Goal: Navigation & Orientation: Find specific page/section

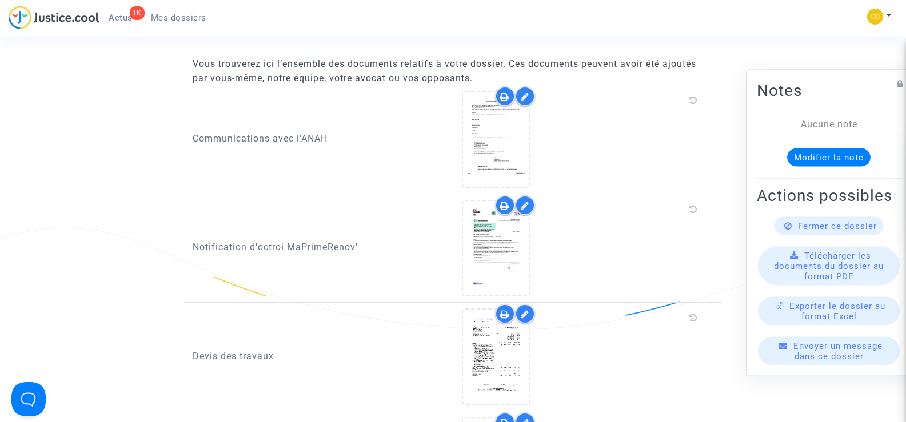
scroll to position [286, 0]
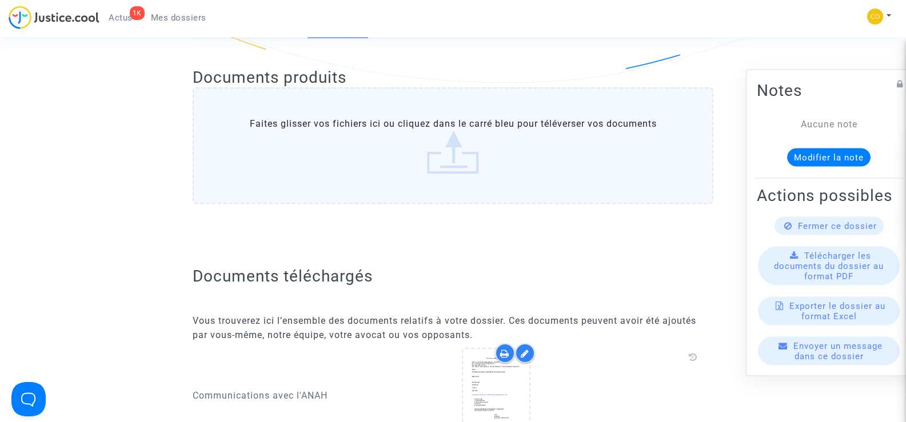
click at [172, 18] on span "Mes dossiers" at bounding box center [178, 18] width 55 height 10
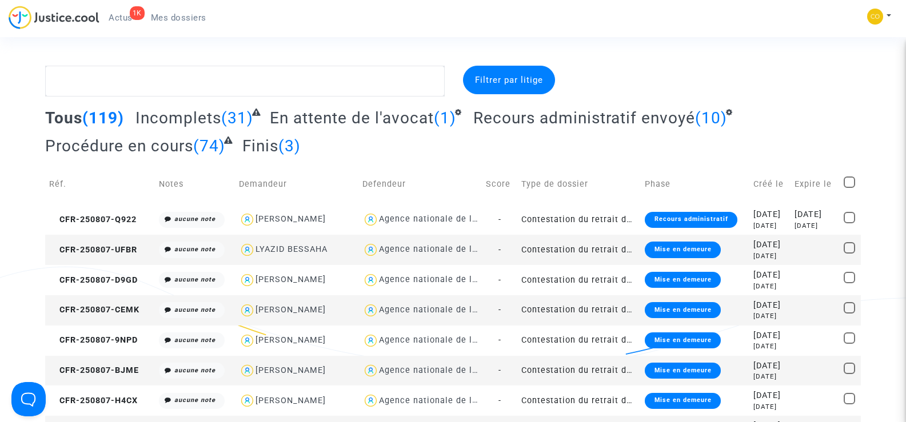
click at [172, 16] on span "Mes dossiers" at bounding box center [178, 18] width 55 height 10
click at [122, 78] on textarea at bounding box center [244, 81] width 399 height 31
paste textarea "[PERSON_NAME]"
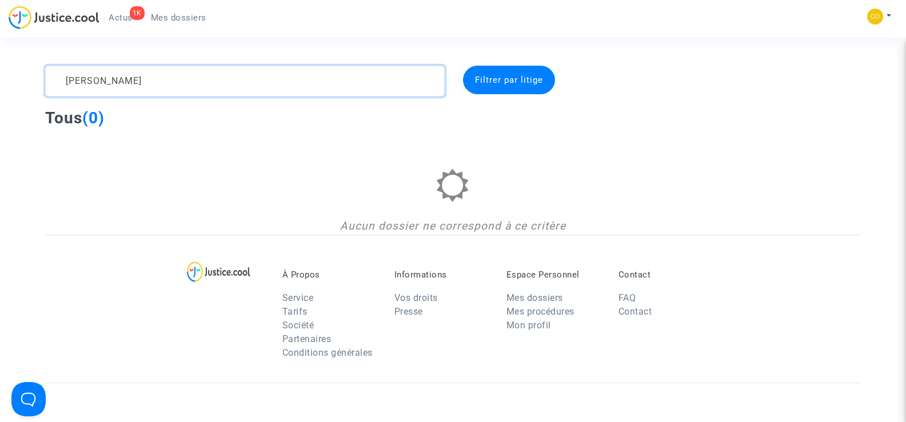
type textarea "[PERSON_NAME]"
drag, startPoint x: 125, startPoint y: 78, endPoint x: 42, endPoint y: 82, distance: 82.4
click at [43, 82] on div "[PERSON_NAME]" at bounding box center [245, 81] width 416 height 31
type textarea "P"
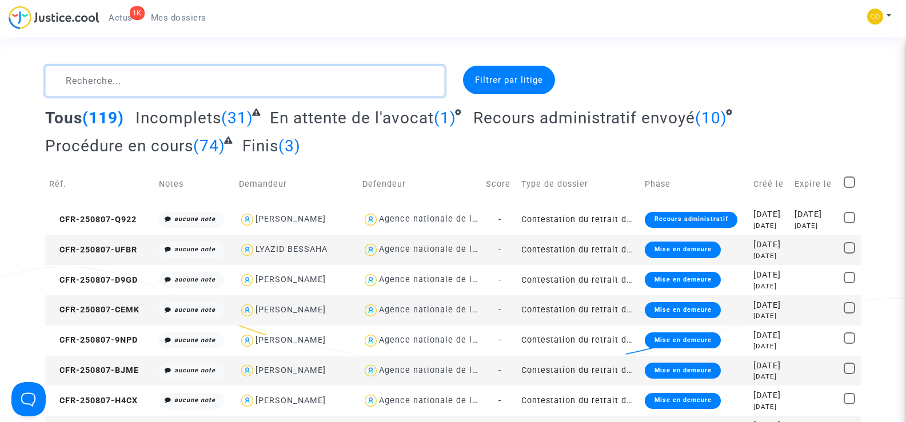
click at [93, 86] on textarea at bounding box center [244, 81] width 399 height 31
paste textarea "MRABTI"
type textarea "MRABTI"
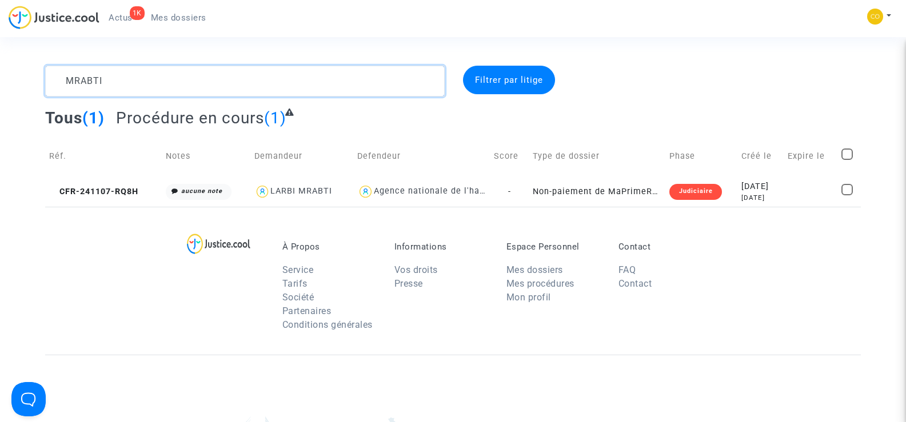
drag, startPoint x: 110, startPoint y: 84, endPoint x: 57, endPoint y: 82, distance: 53.2
click at [57, 82] on textarea at bounding box center [244, 81] width 399 height 31
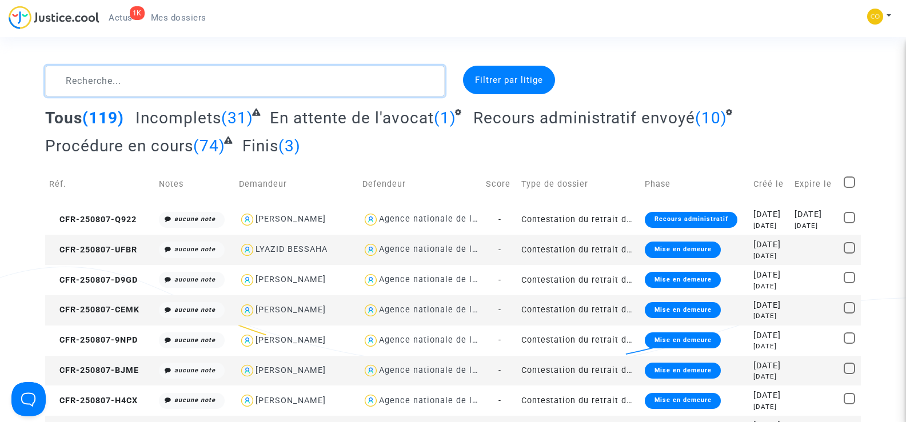
click at [90, 83] on textarea at bounding box center [244, 81] width 399 height 31
paste textarea "BICHARD"
type textarea "BICHARD"
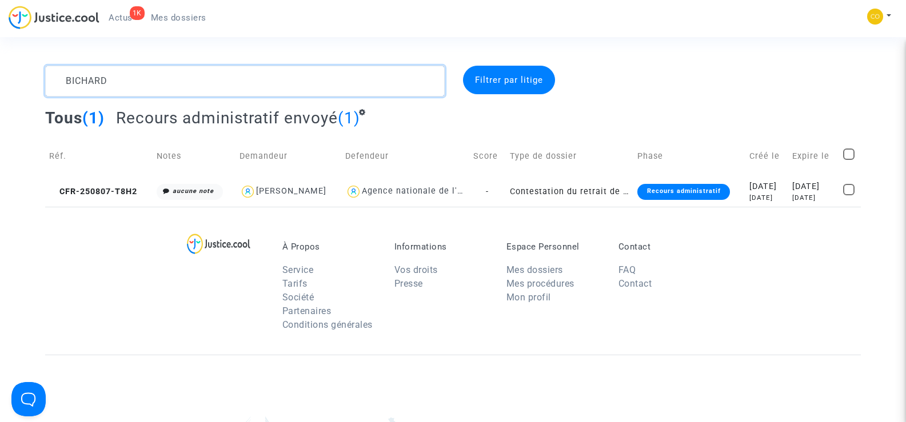
drag, startPoint x: 128, startPoint y: 81, endPoint x: 54, endPoint y: 79, distance: 73.7
click at [54, 79] on textarea at bounding box center [244, 81] width 399 height 31
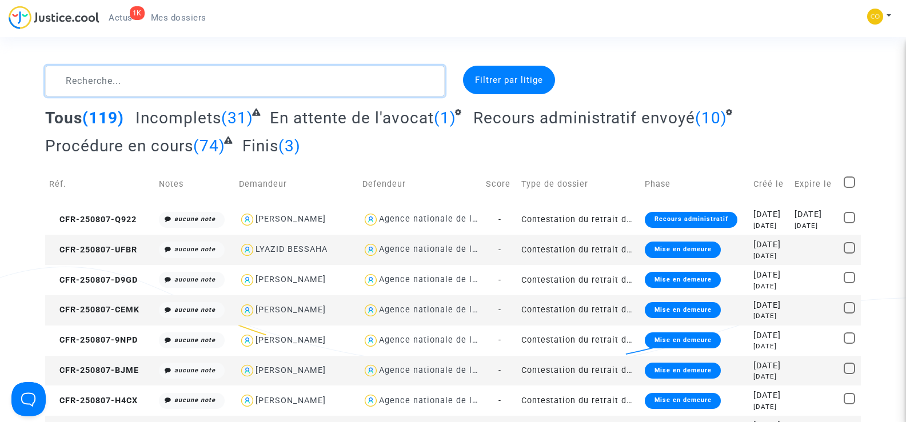
click at [87, 87] on textarea at bounding box center [244, 81] width 399 height 31
paste textarea "KEBIR"
type textarea "KEBIR"
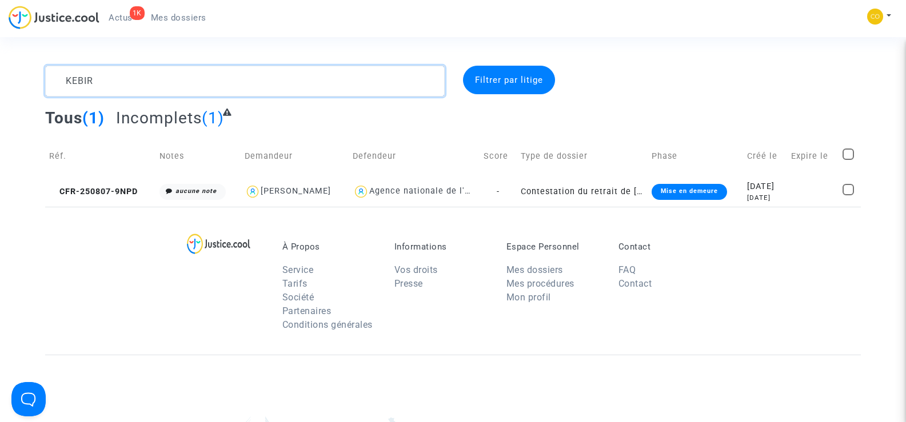
drag, startPoint x: 99, startPoint y: 82, endPoint x: 63, endPoint y: 83, distance: 35.4
click at [63, 83] on textarea at bounding box center [244, 81] width 399 height 31
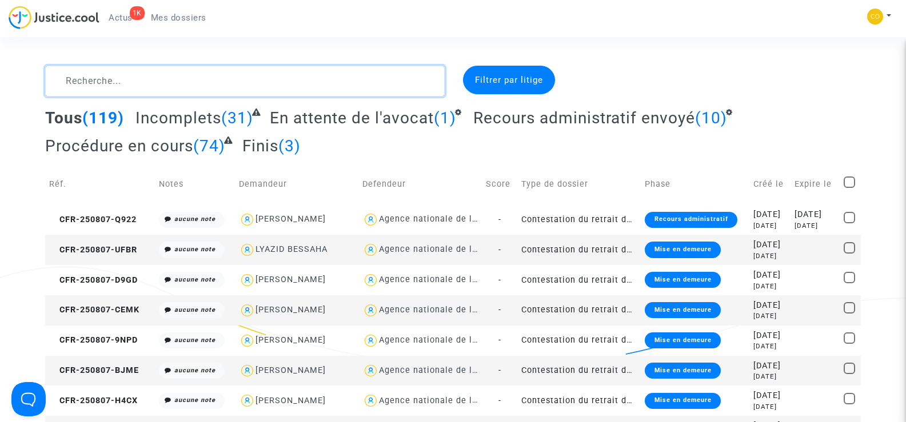
click at [93, 83] on textarea at bounding box center [244, 81] width 399 height 31
paste textarea "EL [DEMOGRAPHIC_DATA]"
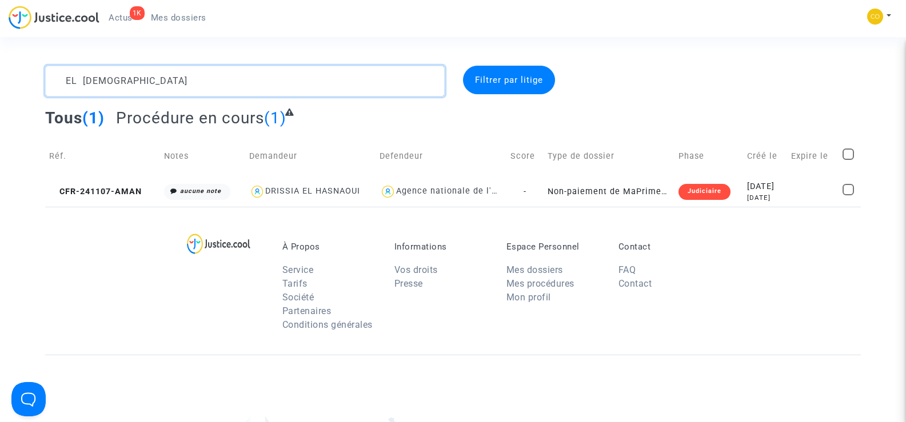
drag, startPoint x: 144, startPoint y: 79, endPoint x: 72, endPoint y: 69, distance: 72.7
click at [72, 69] on textarea at bounding box center [244, 81] width 399 height 31
type textarea "E"
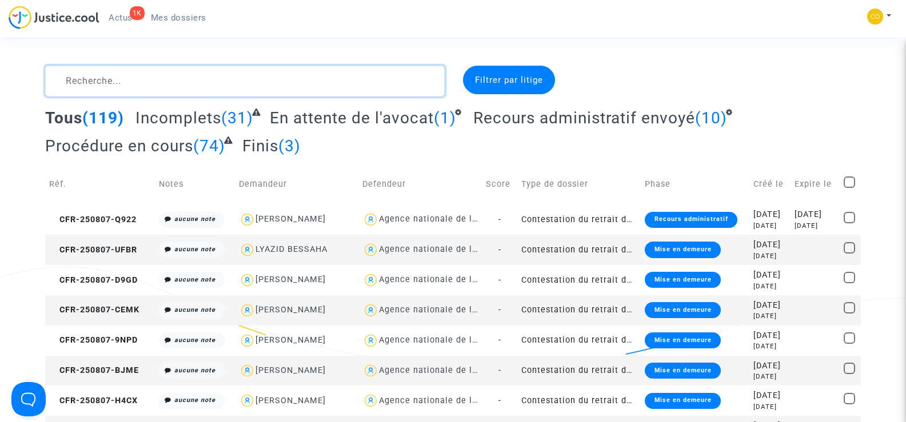
click at [87, 82] on textarea at bounding box center [244, 81] width 399 height 31
paste textarea "BOUKHEDOUNI"
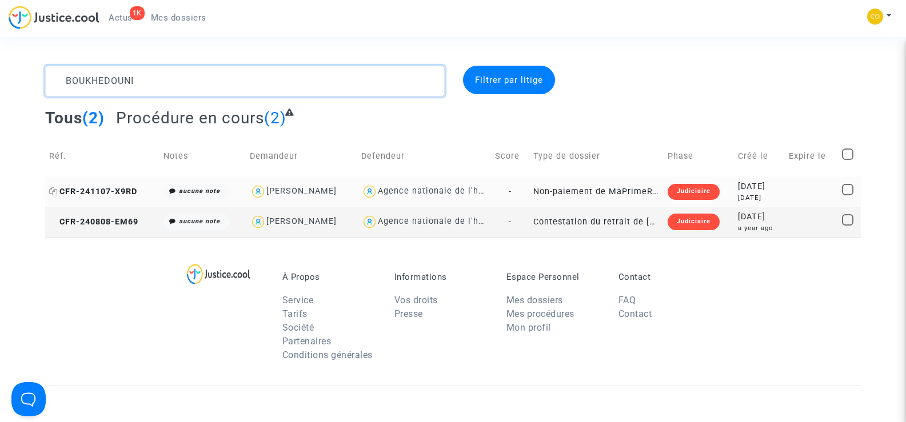
type textarea "BOUKHEDOUNI"
click at [113, 194] on span "CFR-241107-X9RD" at bounding box center [93, 192] width 88 height 10
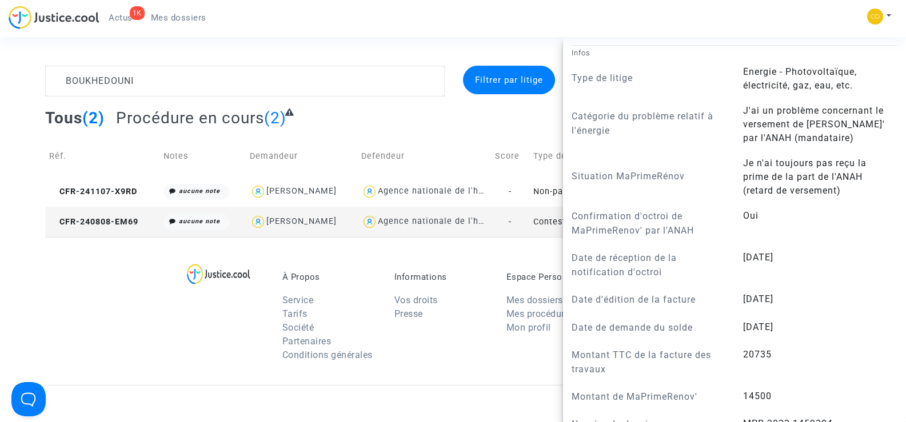
scroll to position [1200, 0]
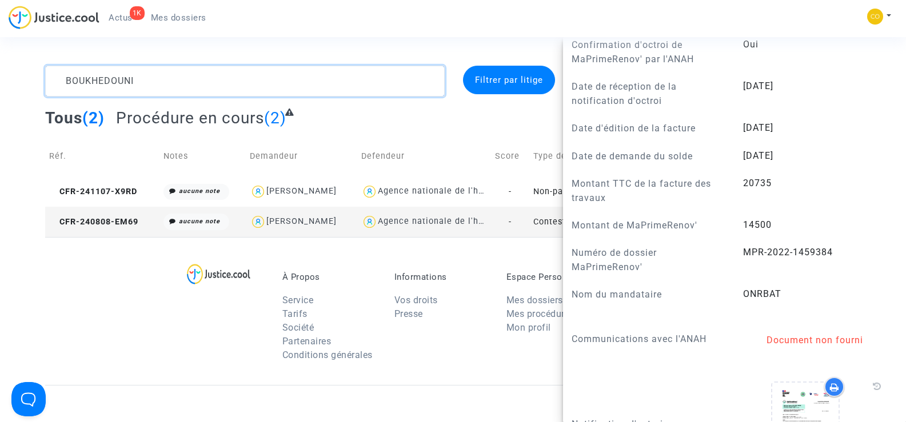
click at [141, 81] on textarea at bounding box center [244, 81] width 399 height 31
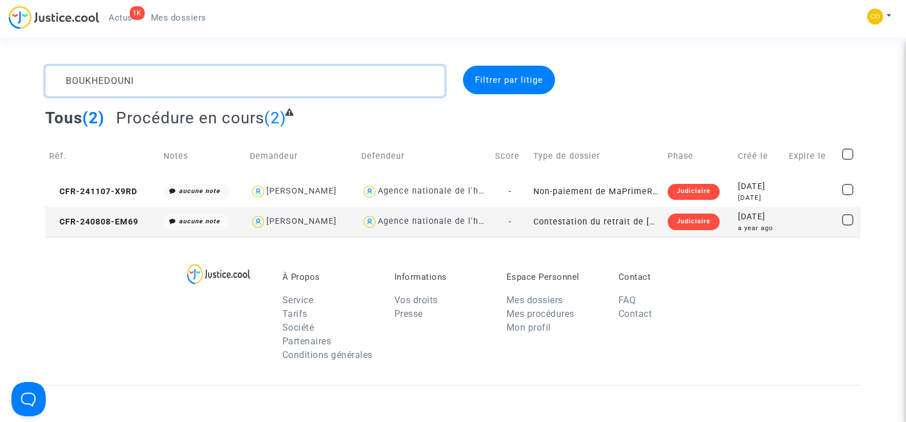
scroll to position [0, 0]
click at [198, 11] on link "Mes dossiers" at bounding box center [179, 17] width 74 height 17
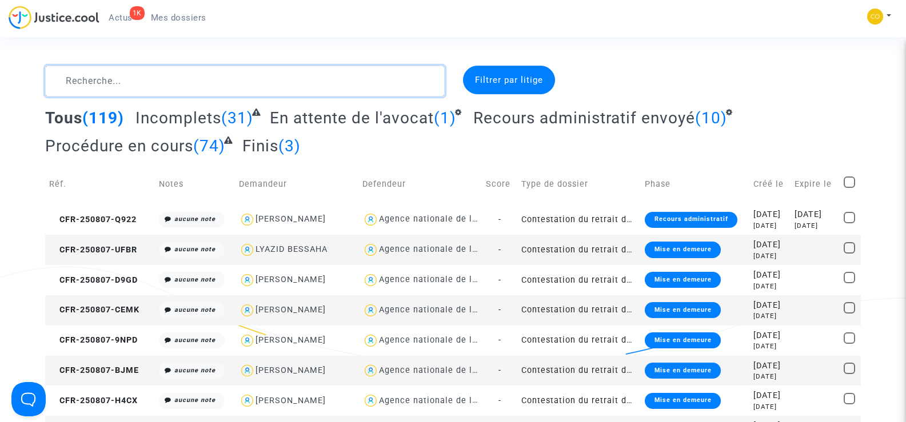
click at [97, 81] on textarea at bounding box center [244, 81] width 399 height 31
paste textarea "[PERSON_NAME]"
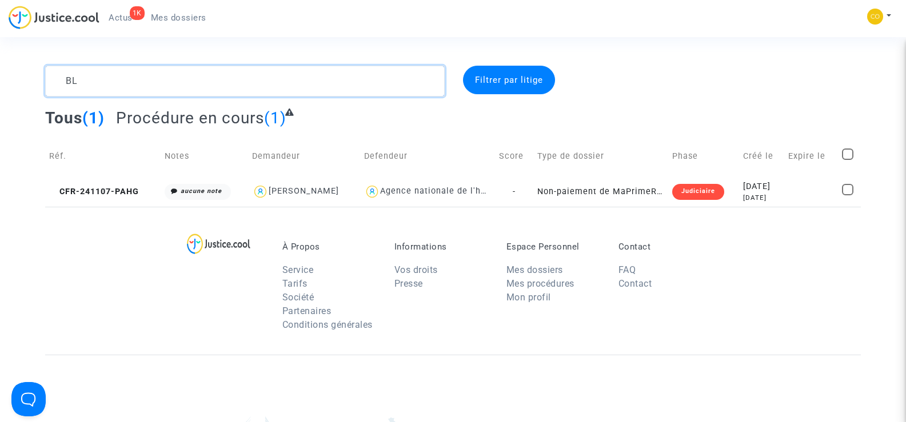
type textarea "B"
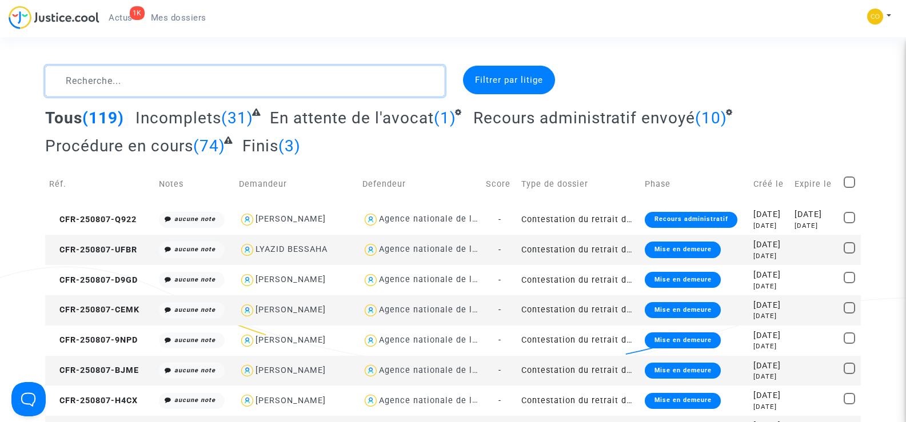
click at [71, 81] on textarea at bounding box center [244, 81] width 399 height 31
paste textarea "CELIK"
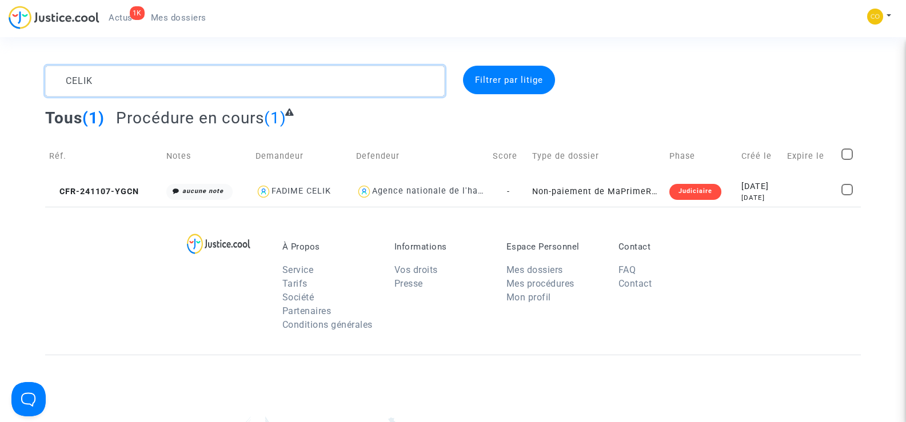
type textarea "CELIK"
drag, startPoint x: 129, startPoint y: 74, endPoint x: 58, endPoint y: 76, distance: 70.9
click at [58, 76] on textarea at bounding box center [244, 81] width 399 height 31
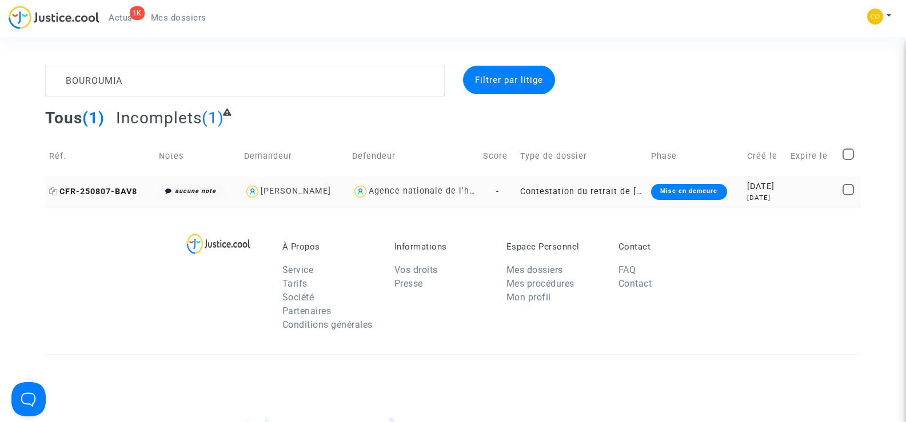
click at [99, 189] on span "CFR-250807-BAV8" at bounding box center [93, 192] width 88 height 10
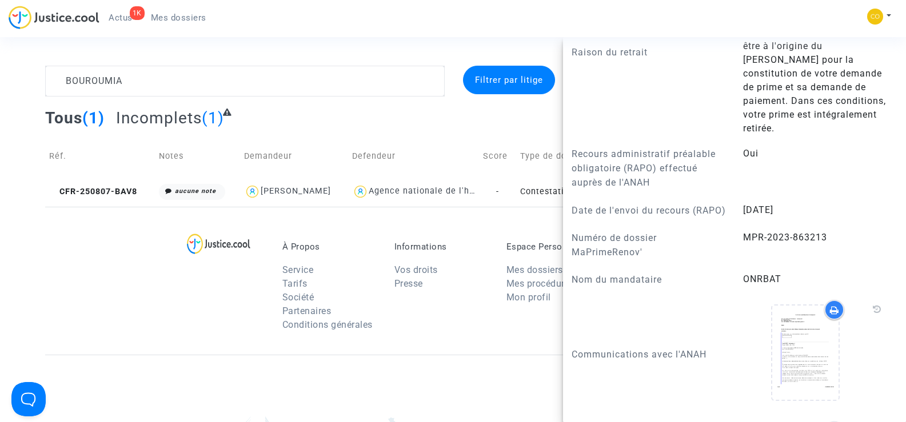
scroll to position [971, 0]
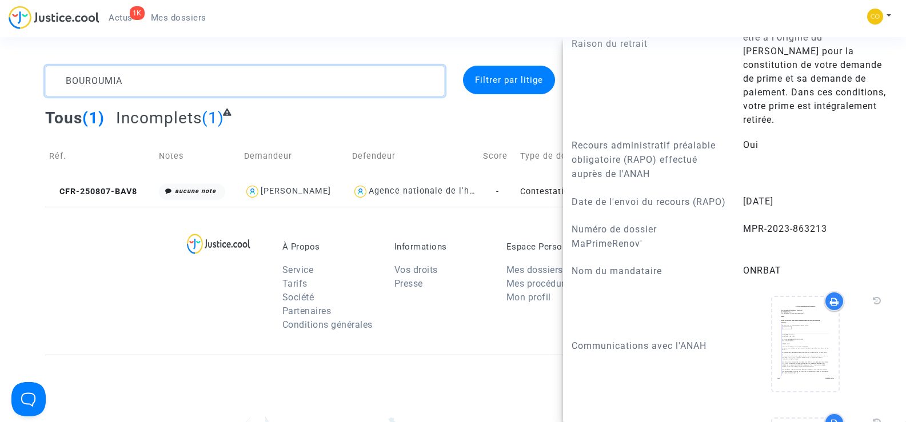
click at [141, 85] on textarea at bounding box center [244, 81] width 399 height 31
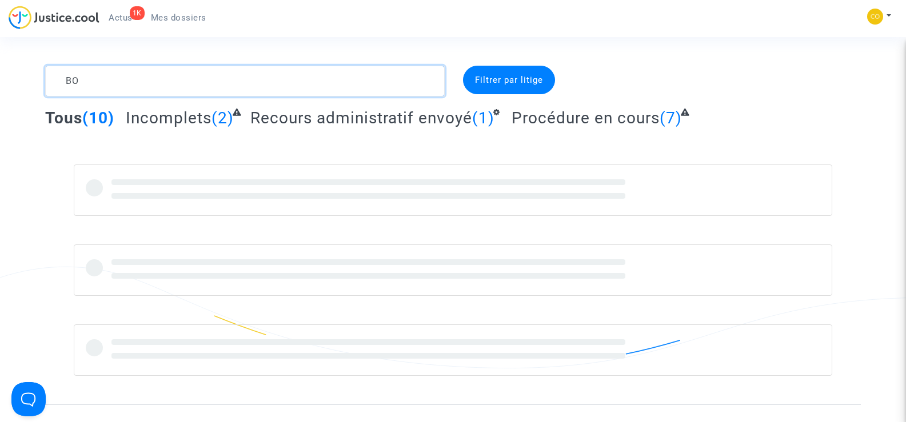
type textarea "B"
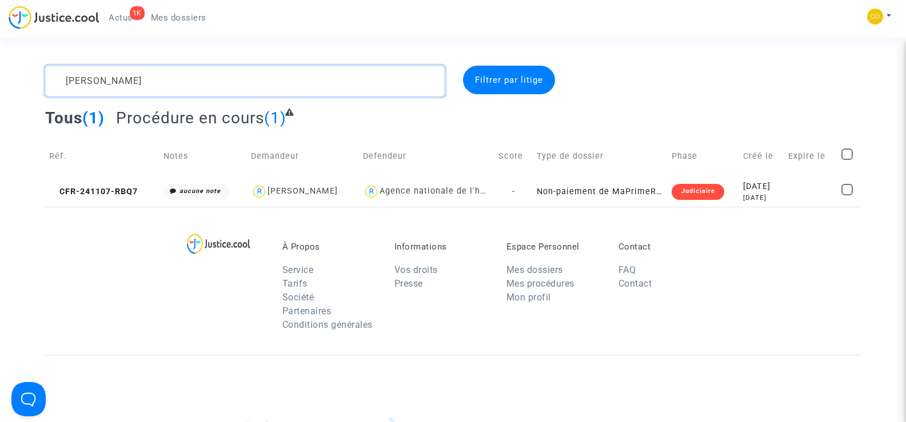
type textarea "[PERSON_NAME]"
drag, startPoint x: 98, startPoint y: 83, endPoint x: 67, endPoint y: 80, distance: 30.5
click at [67, 81] on textarea at bounding box center [244, 81] width 399 height 31
click at [67, 80] on textarea at bounding box center [244, 81] width 399 height 31
drag, startPoint x: 104, startPoint y: 85, endPoint x: 60, endPoint y: 84, distance: 44.0
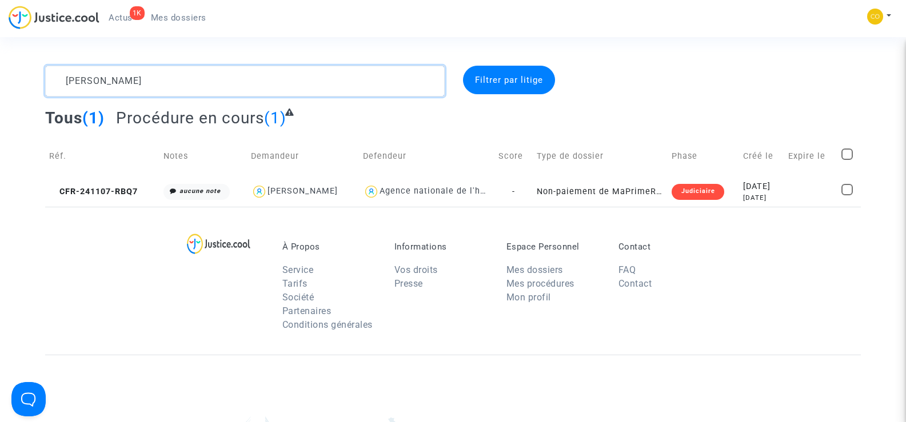
click at [60, 84] on textarea at bounding box center [244, 81] width 399 height 31
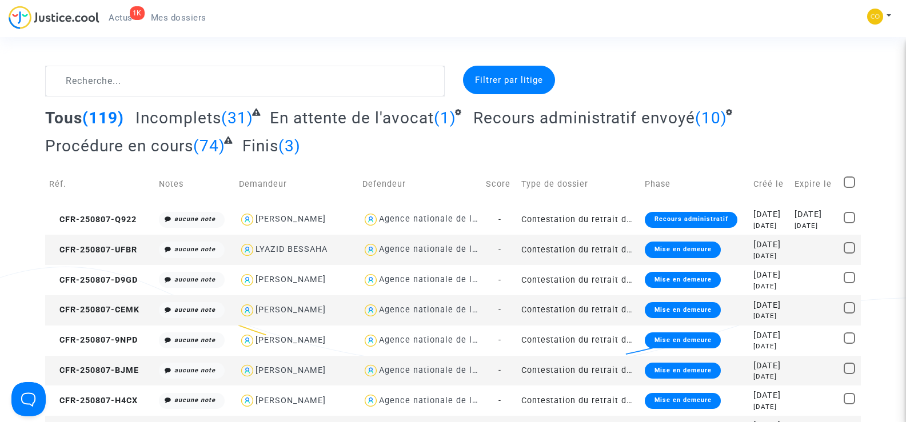
click at [182, 18] on span "Mes dossiers" at bounding box center [178, 18] width 55 height 10
click at [121, 84] on textarea at bounding box center [244, 81] width 399 height 31
paste textarea "[PERSON_NAME] [PERSON_NAME] SESSINI"
type textarea "[PERSON_NAME] [PERSON_NAME] SESSINI"
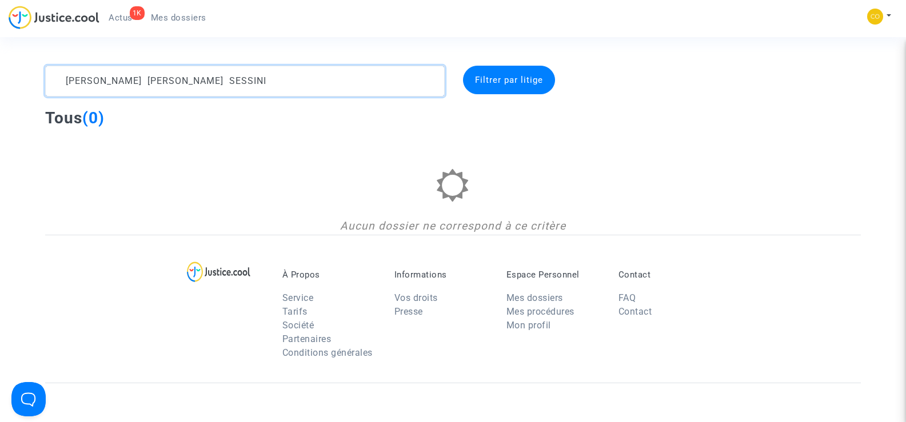
drag, startPoint x: 194, startPoint y: 81, endPoint x: 58, endPoint y: 81, distance: 135.4
click at [58, 81] on textarea at bounding box center [244, 81] width 399 height 31
